Goal: Information Seeking & Learning: Find specific page/section

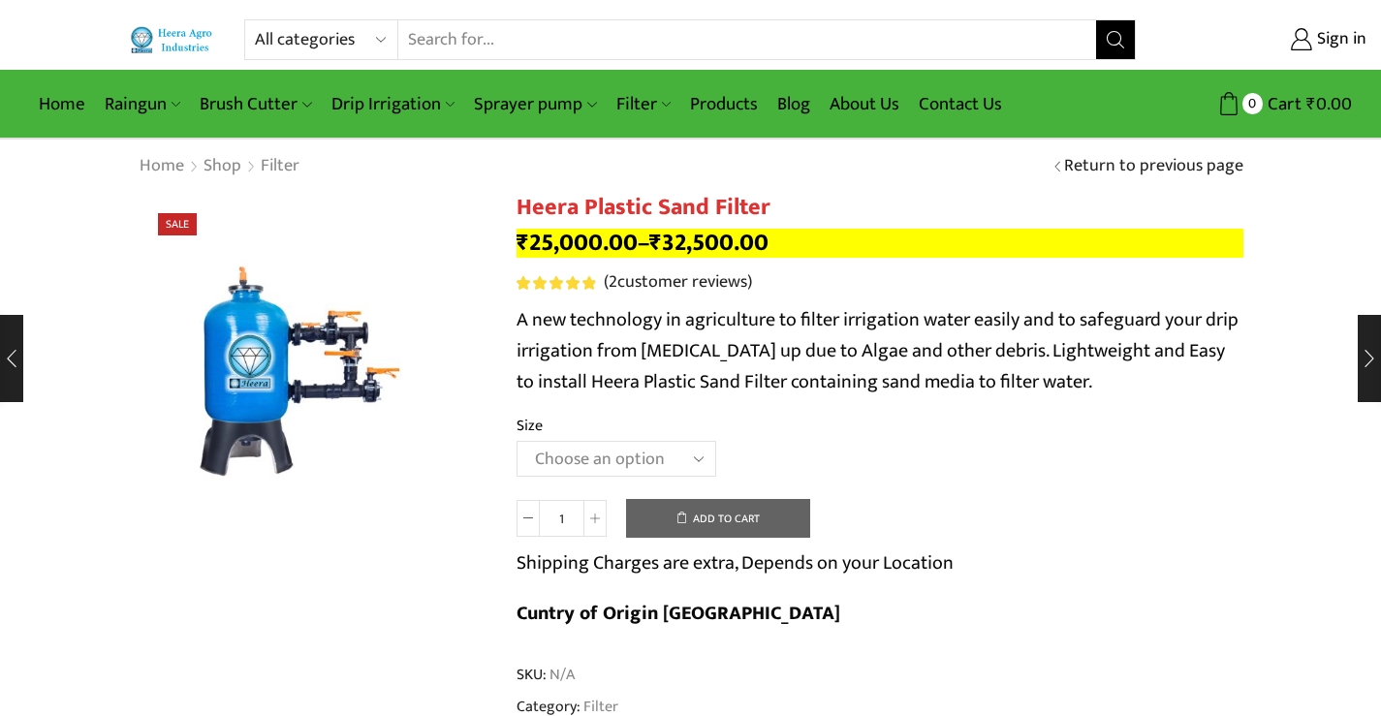
click at [364, 34] on select "All categories Accessories Air Release Valve Brush Cutter Domestic Use Drip Irr…" at bounding box center [326, 39] width 143 height 39
select select "sprinkler"
click at [255, 20] on select "All categories Accessories Air Release Valve Brush Cutter Domestic Use Drip Irr…" at bounding box center [326, 39] width 143 height 39
click at [1126, 36] on button "Search" at bounding box center [1115, 39] width 39 height 39
